Goal: Task Accomplishment & Management: Use online tool/utility

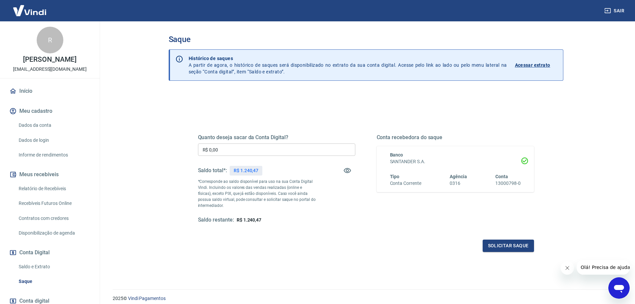
click at [240, 151] on input "R$ 0,00" at bounding box center [276, 149] width 157 height 12
type input "R$ 1.100,00"
click at [495, 245] on button "Solicitar saque" at bounding box center [508, 246] width 51 height 12
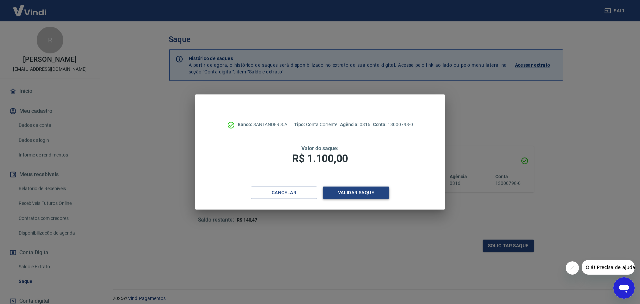
click at [355, 193] on button "Validar saque" at bounding box center [356, 192] width 67 height 12
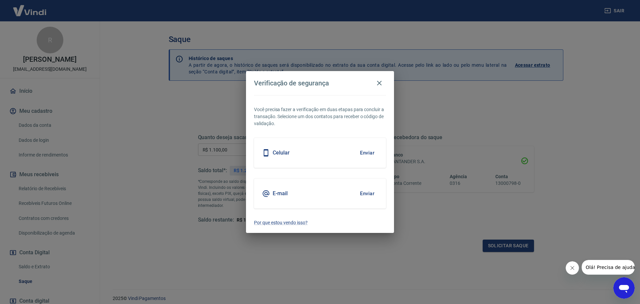
click at [365, 193] on button "Enviar" at bounding box center [368, 193] width 22 height 14
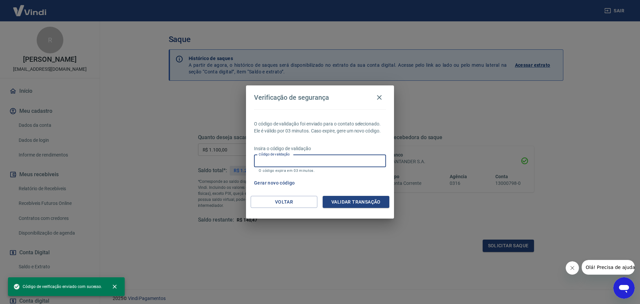
click at [306, 161] on input "Código de validação" at bounding box center [320, 161] width 132 height 12
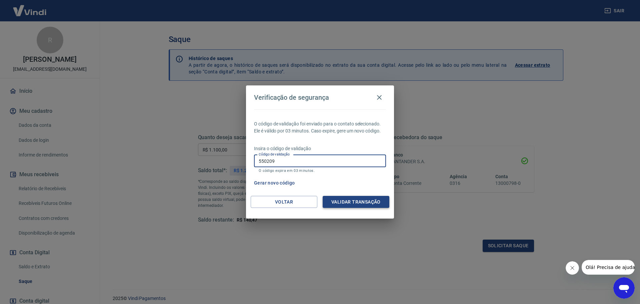
type input "550209"
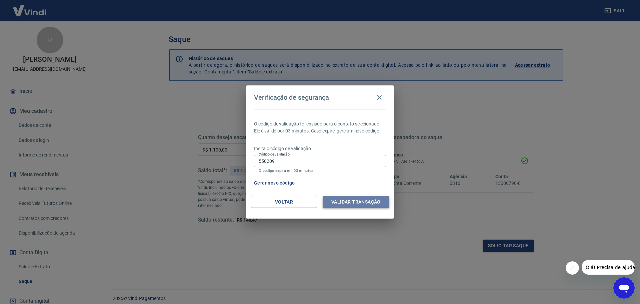
click at [339, 201] on button "Validar transação" at bounding box center [356, 202] width 67 height 12
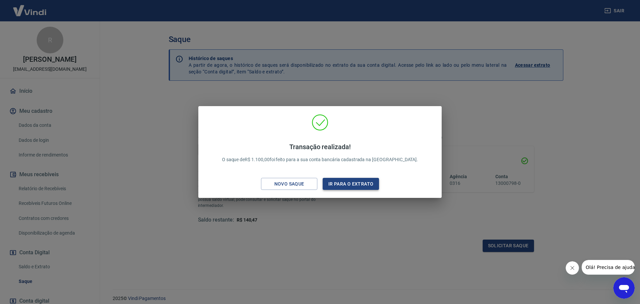
click at [337, 183] on button "Ir para o extrato" at bounding box center [351, 184] width 56 height 12
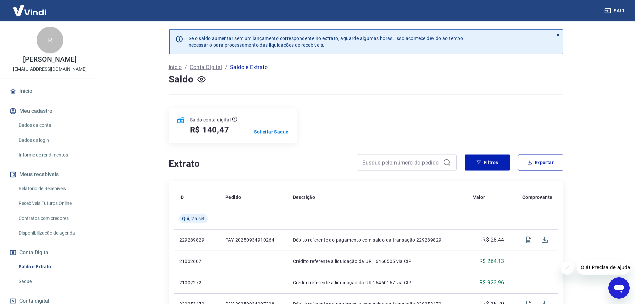
click at [32, 195] on link "Relatório de Recebíveis" at bounding box center [54, 189] width 76 height 14
